Goal: Navigation & Orientation: Find specific page/section

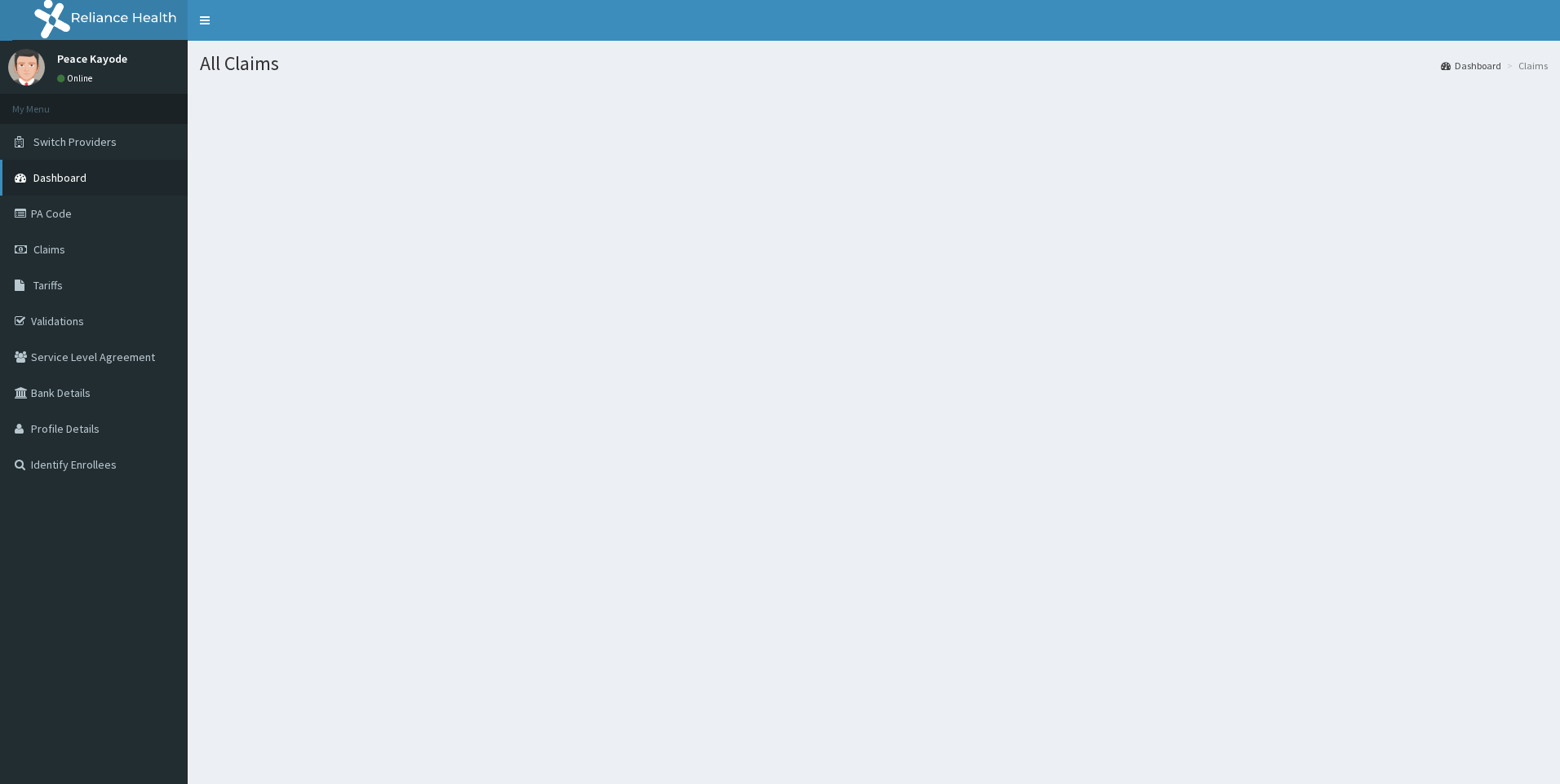
click at [60, 179] on span "Dashboard" at bounding box center [59, 177] width 53 height 15
click at [68, 204] on link "PA Code" at bounding box center [93, 213] width 188 height 36
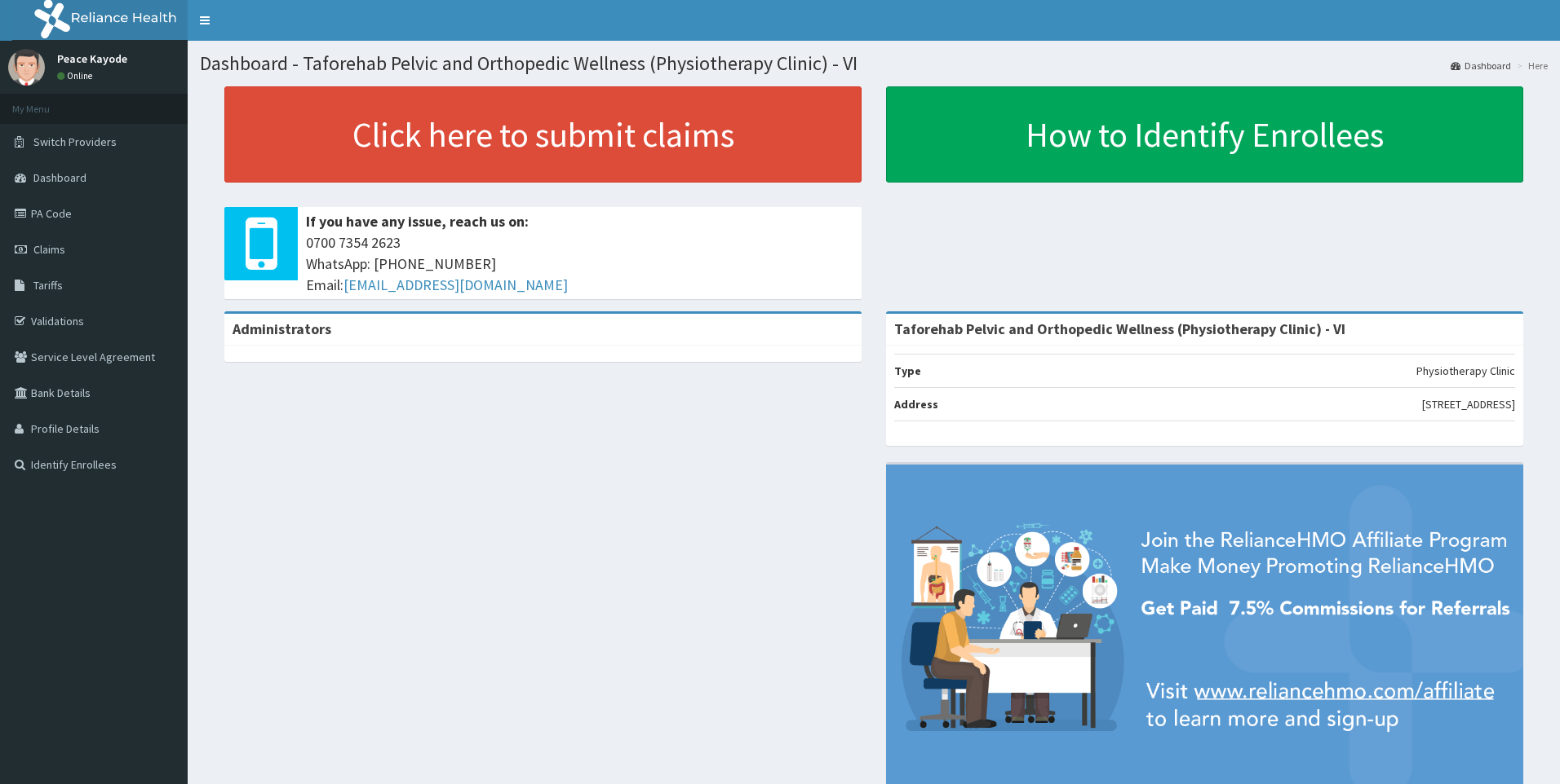
click at [66, 224] on link "PA Code" at bounding box center [93, 213] width 188 height 36
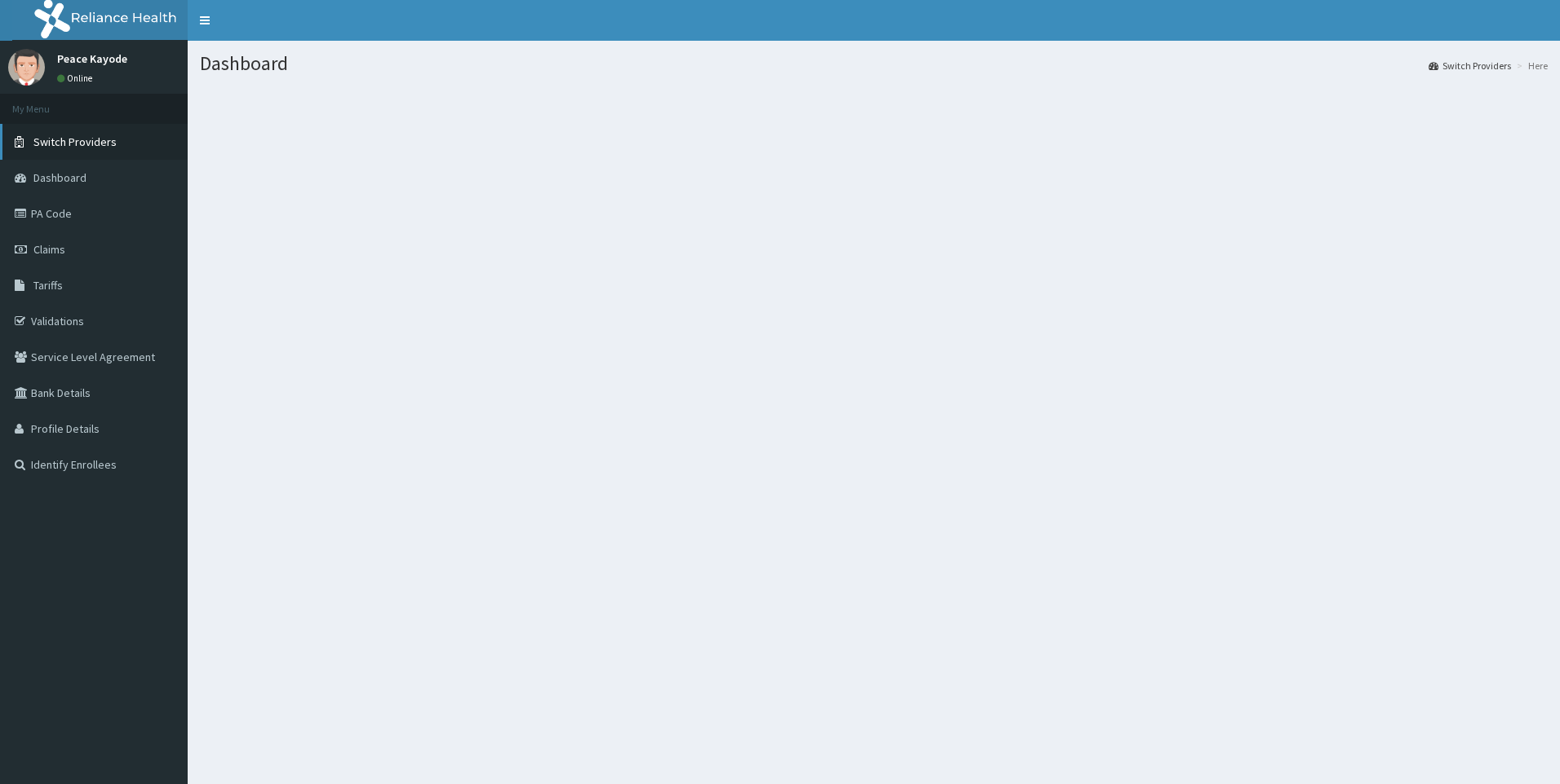
click at [76, 146] on span "Switch Providers" at bounding box center [74, 141] width 83 height 15
click at [74, 179] on span "Dashboard" at bounding box center [59, 177] width 53 height 15
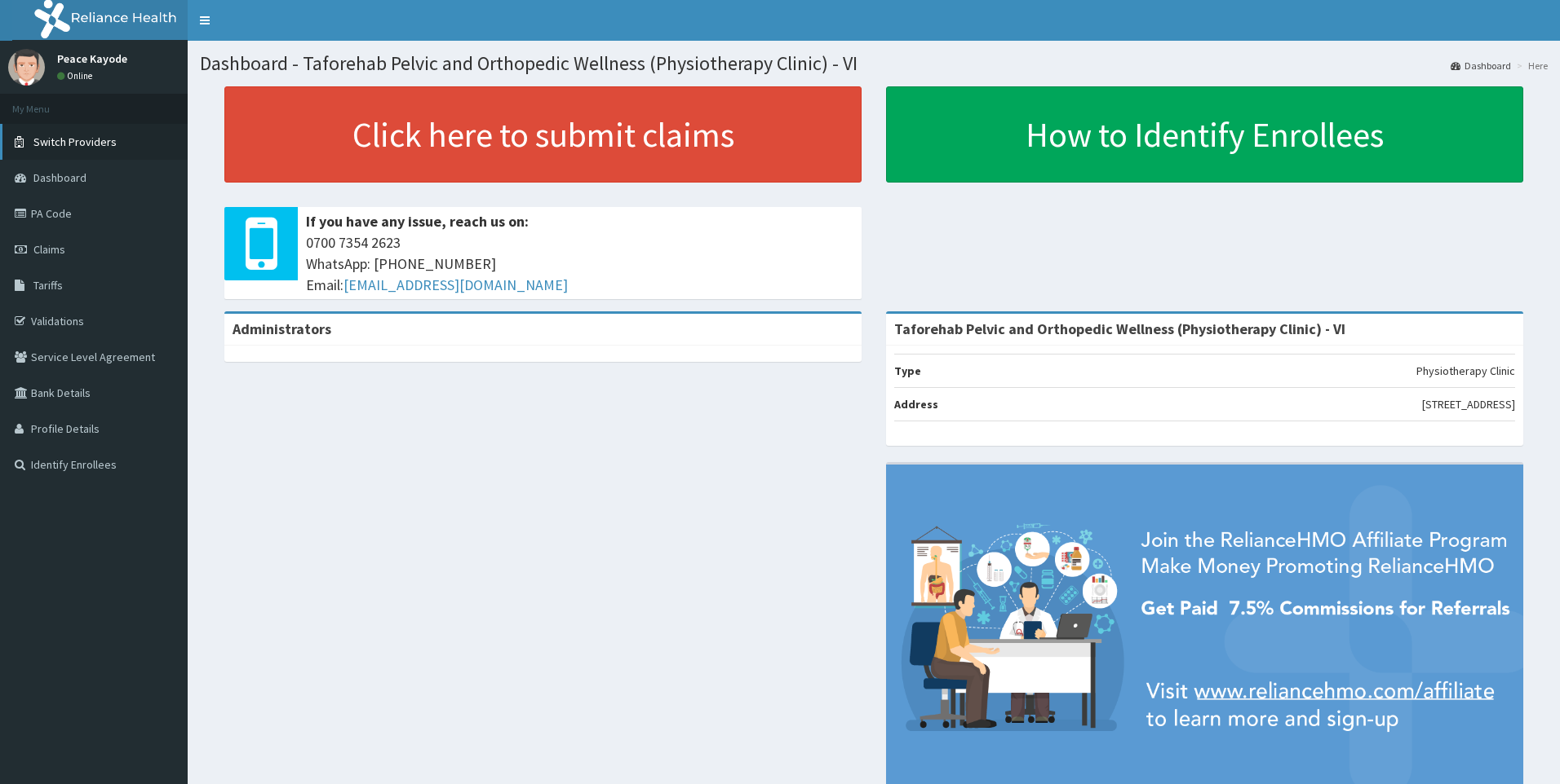
click at [83, 139] on span "Switch Providers" at bounding box center [74, 141] width 83 height 15
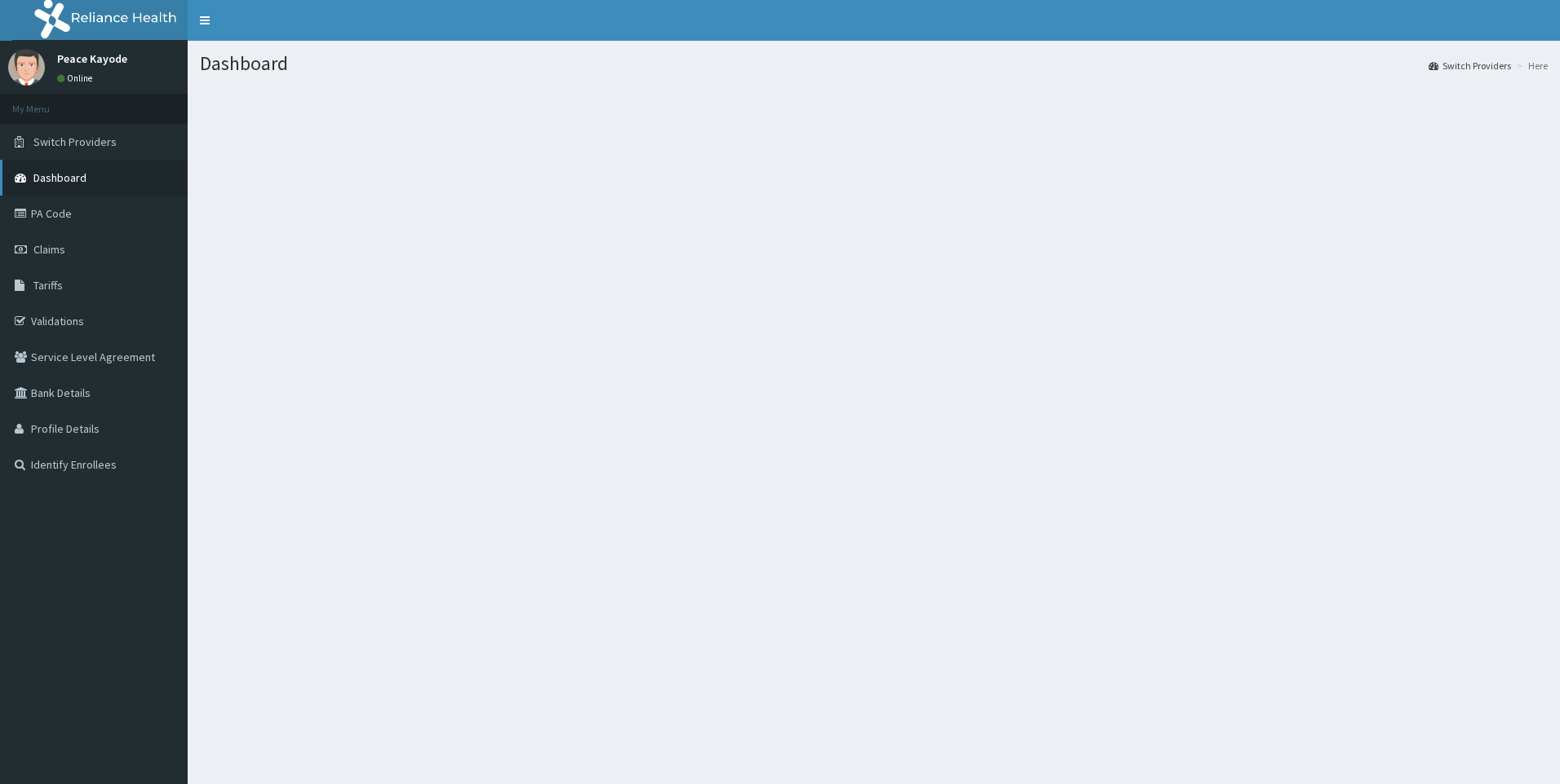
click at [59, 180] on span "Dashboard" at bounding box center [59, 177] width 53 height 15
click at [63, 218] on link "PA Code" at bounding box center [93, 213] width 188 height 36
click at [1444, 68] on link "Switch Providers" at bounding box center [1469, 65] width 83 height 14
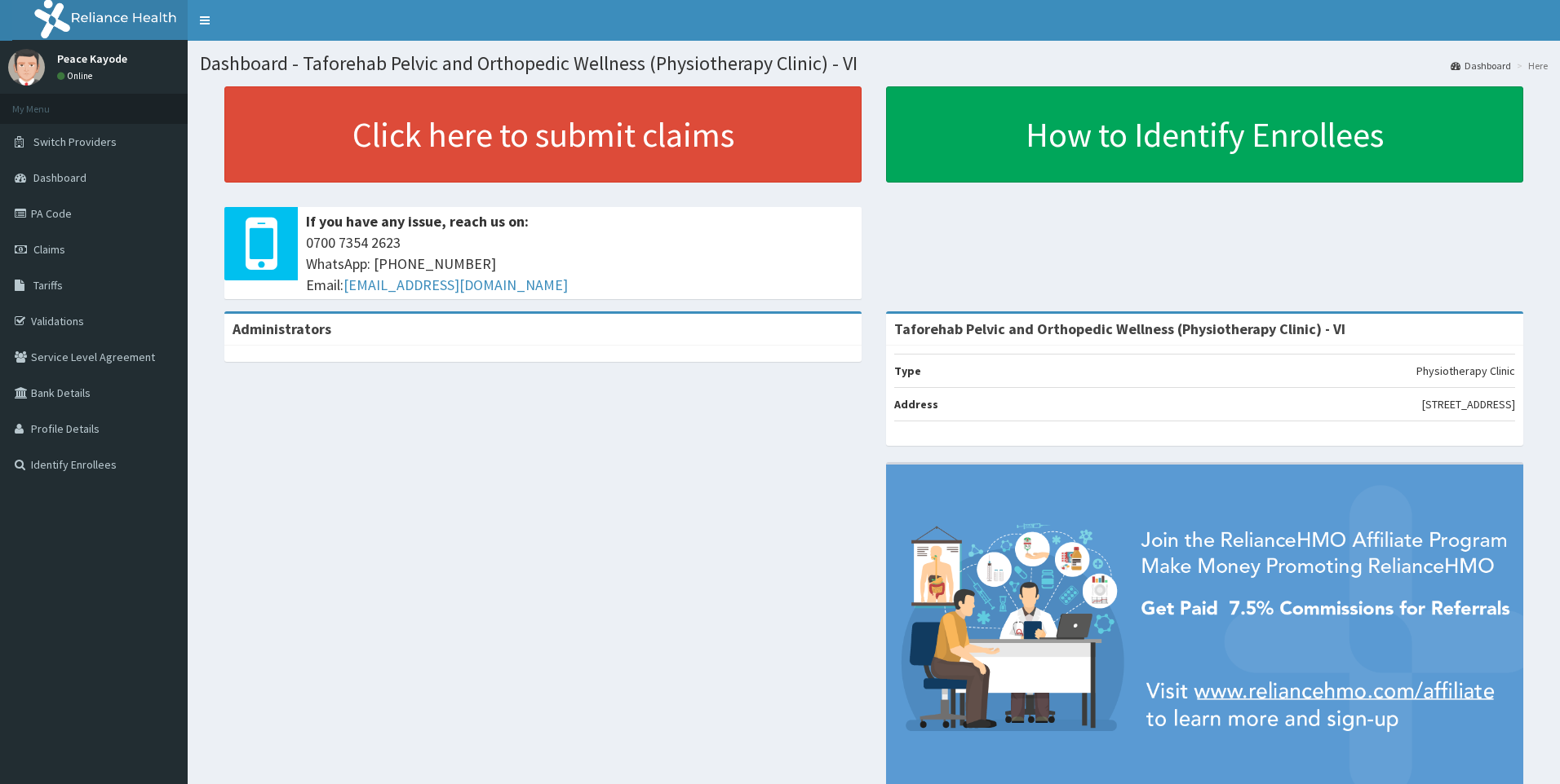
click at [1452, 59] on link "Dashboard" at bounding box center [1480, 65] width 60 height 14
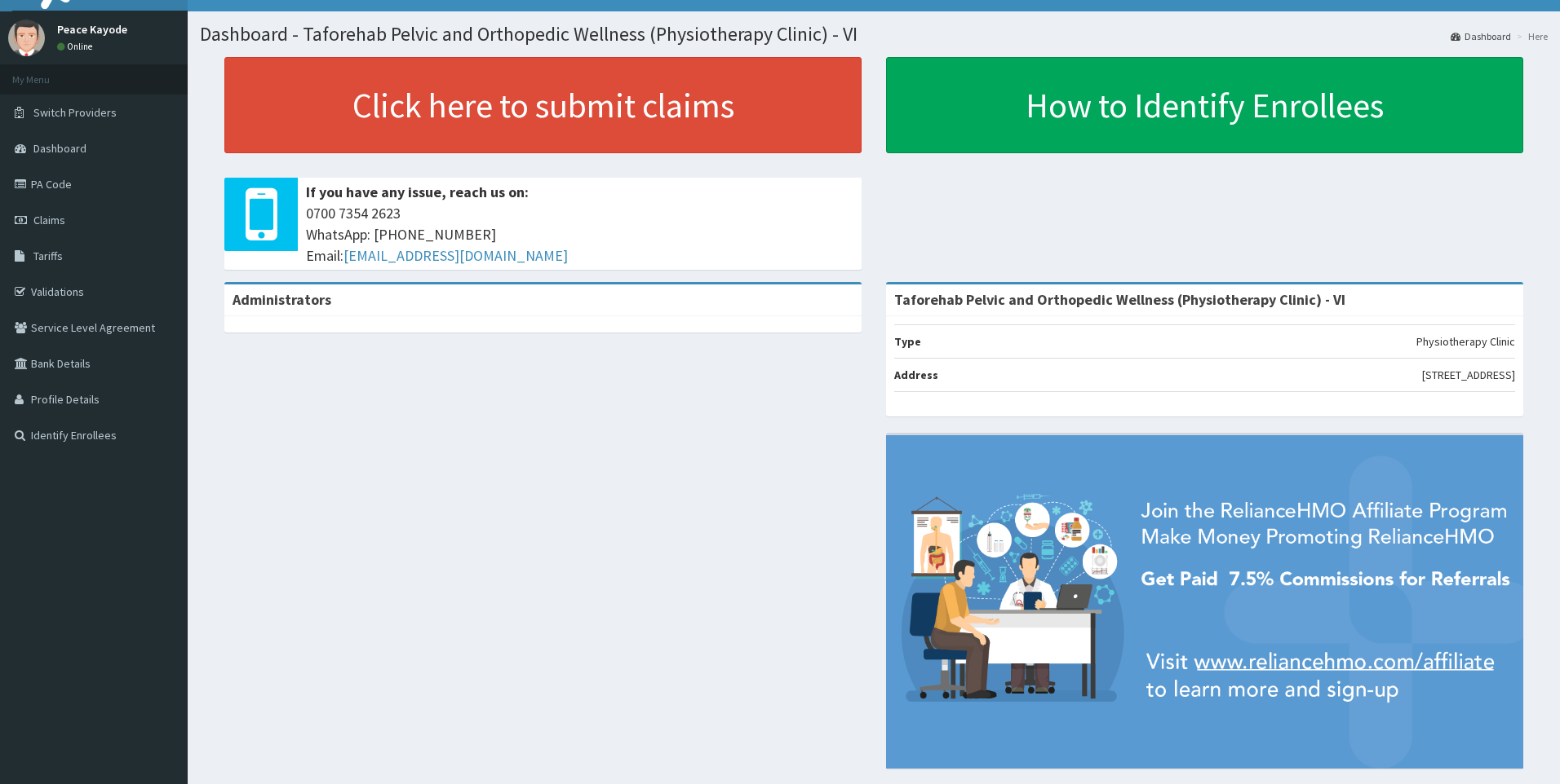
scroll to position [1, 0]
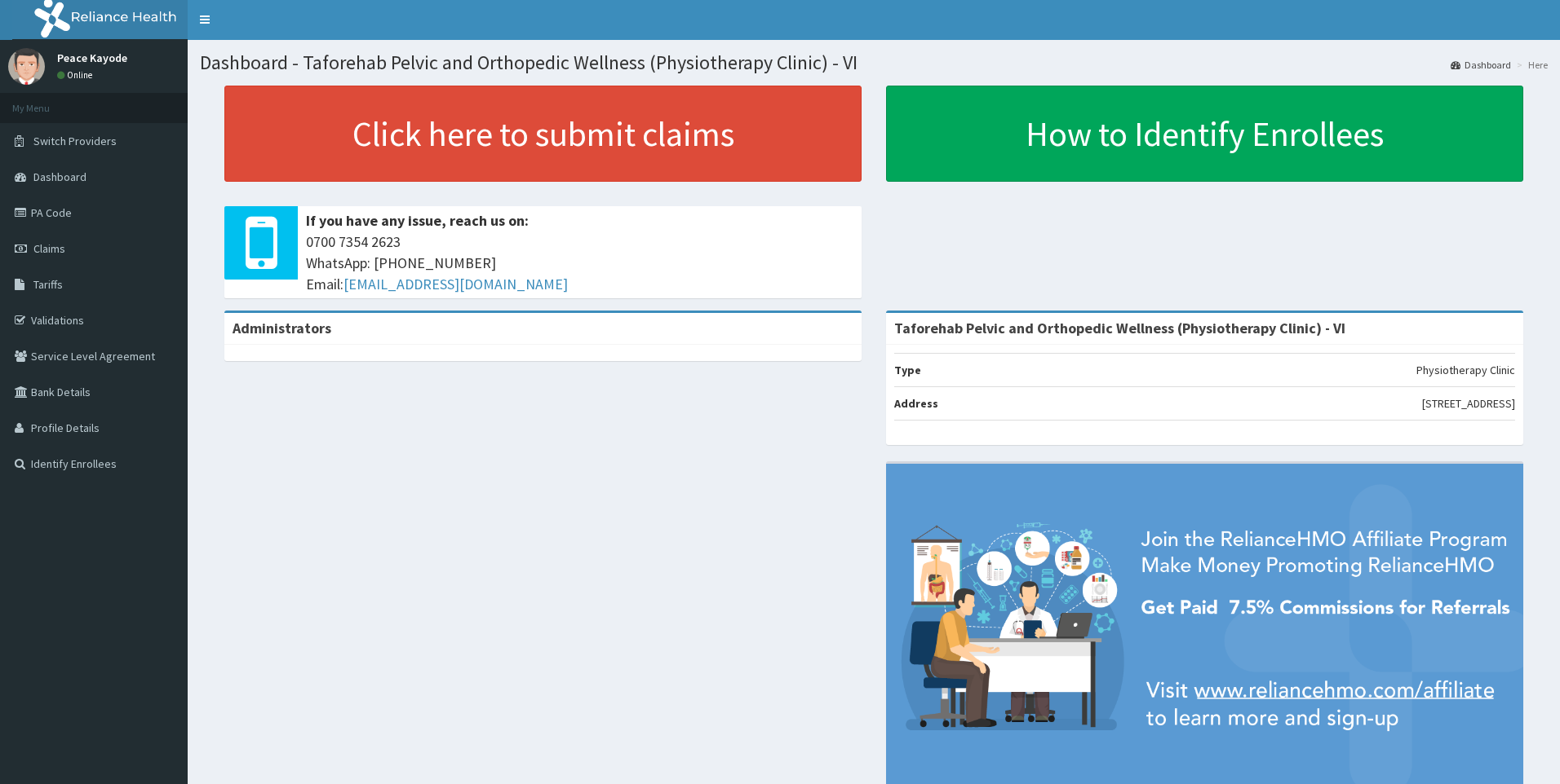
click at [1523, 63] on li "Here" at bounding box center [1530, 65] width 35 height 14
click at [65, 144] on span "Switch Providers" at bounding box center [74, 140] width 83 height 15
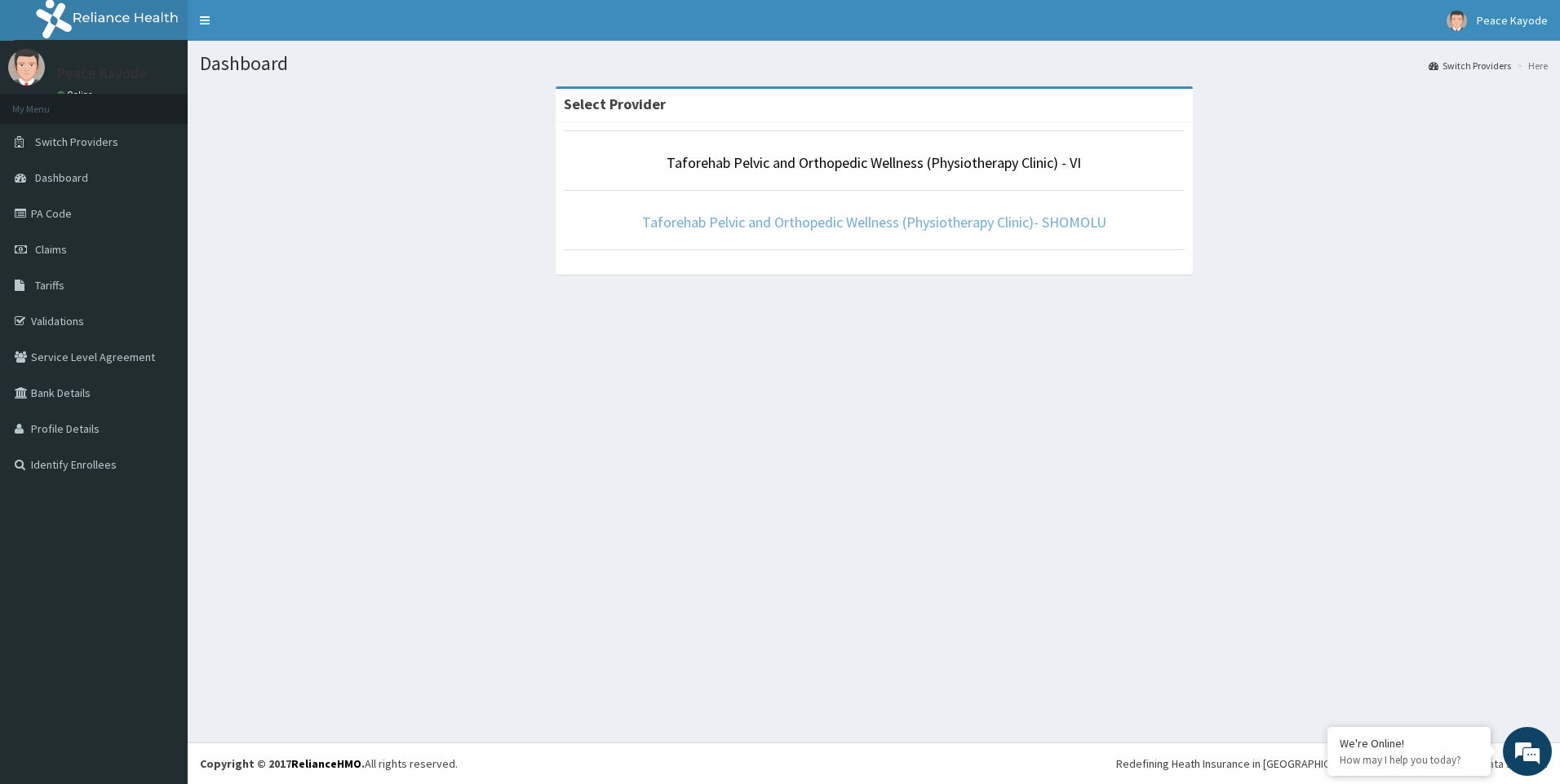
click at [905, 223] on link "Taforehab Pelvic and Orthopedic Wellness (Physiotherapy Clinic)- SHOMOLU" at bounding box center [874, 222] width 464 height 18
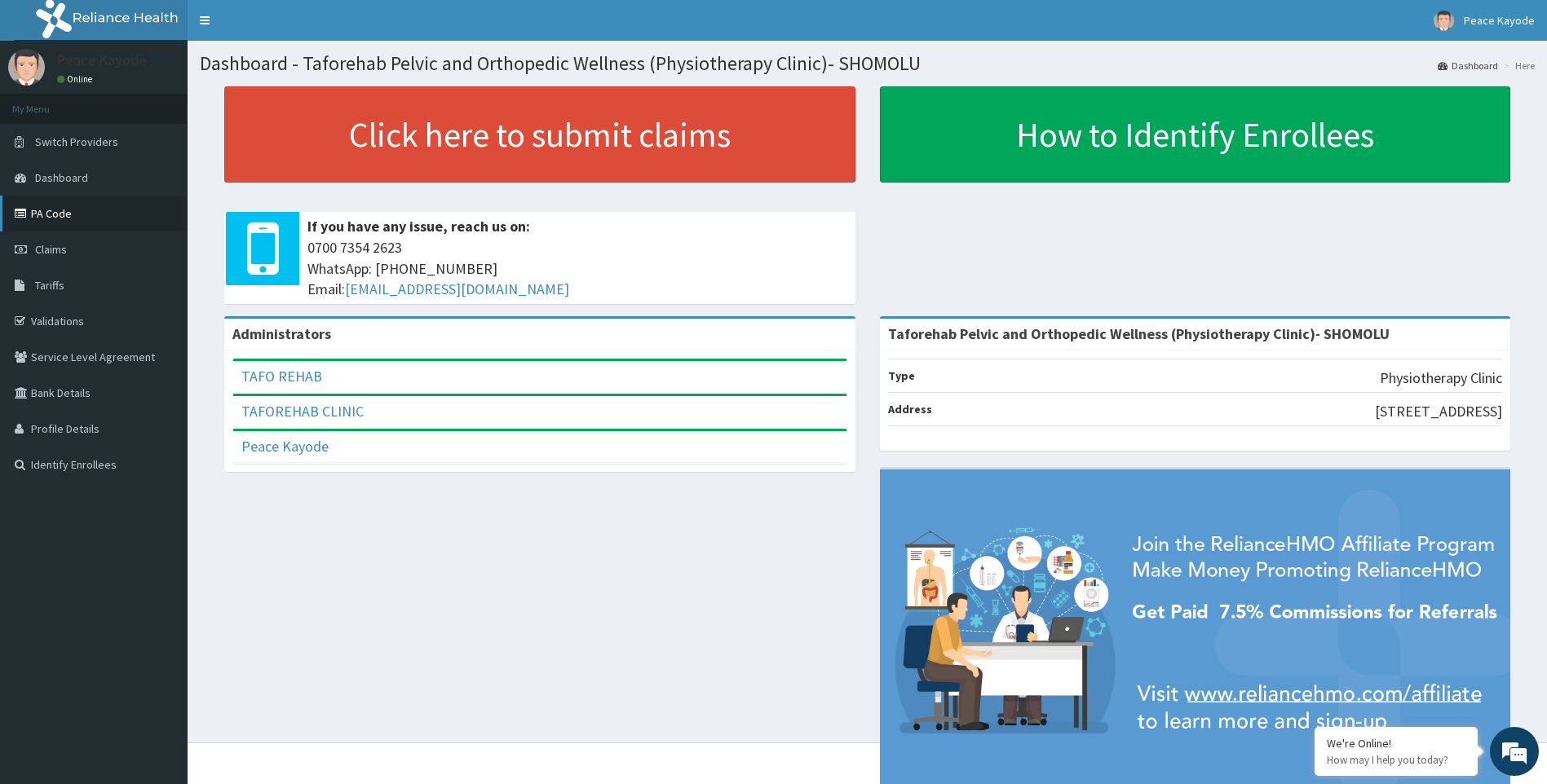
click at [65, 215] on link "PA Code" at bounding box center [93, 213] width 188 height 36
